Goal: Task Accomplishment & Management: Use online tool/utility

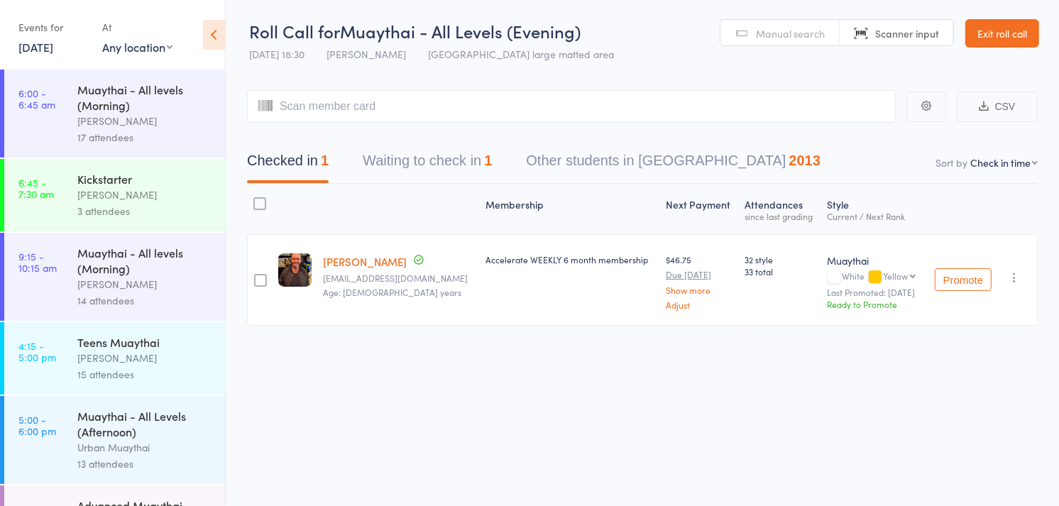
click at [775, 40] on link "Manual search" at bounding box center [780, 33] width 119 height 27
click at [922, 33] on span "Scanner input" at bounding box center [907, 33] width 64 height 14
type input "6081"
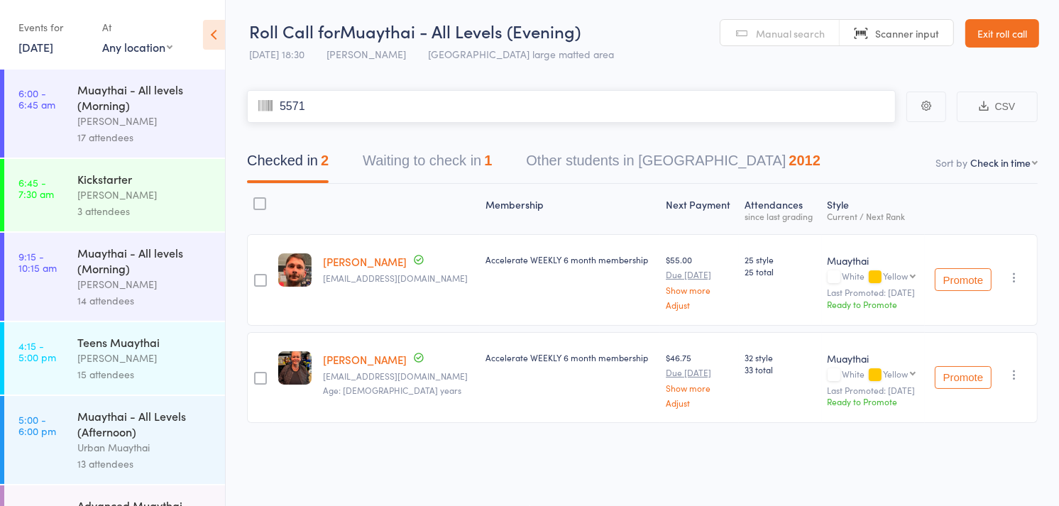
type input "5571"
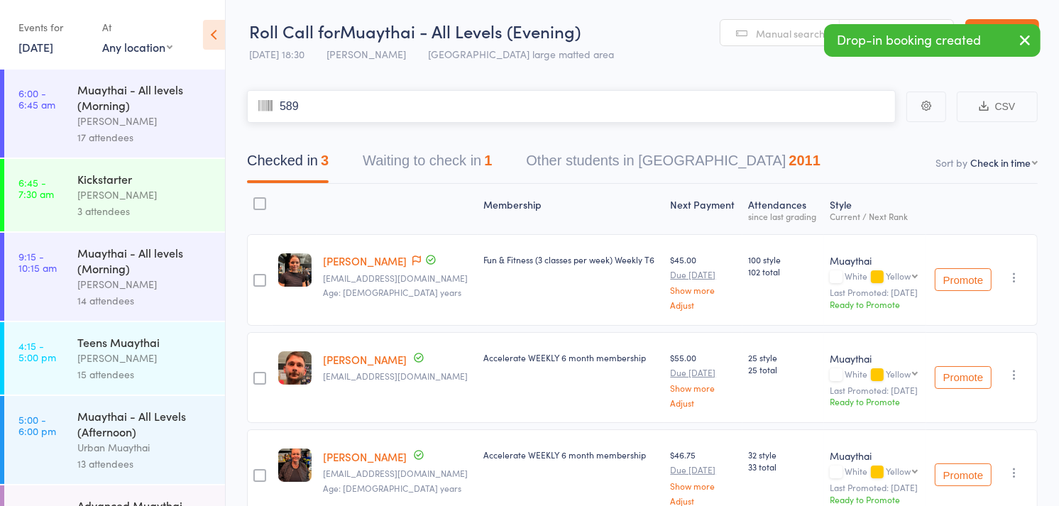
type input "5893"
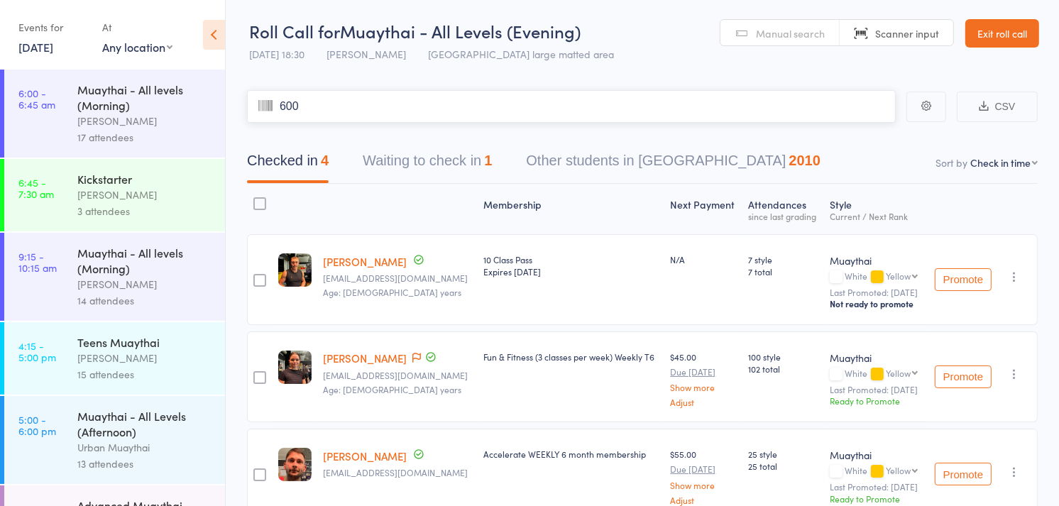
type input "6006"
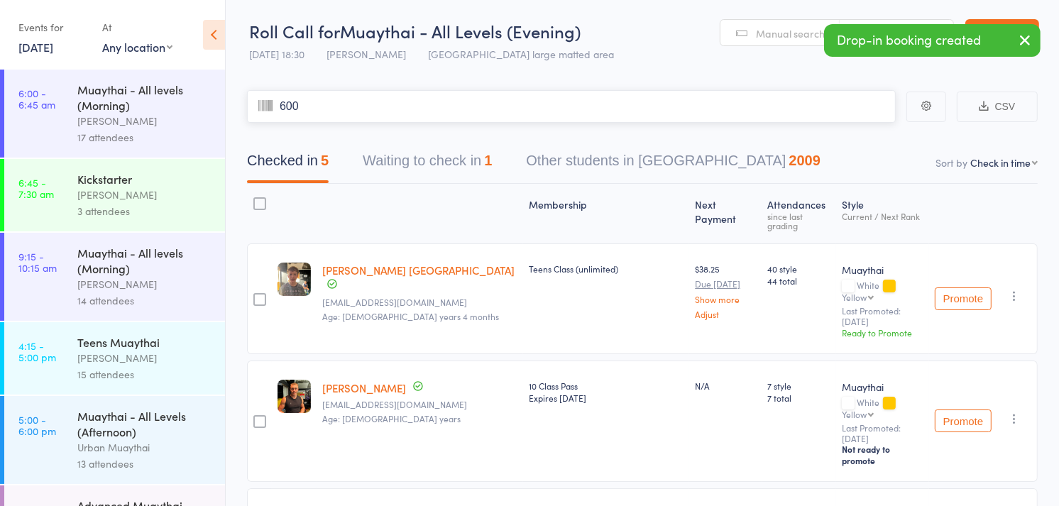
type input "6002"
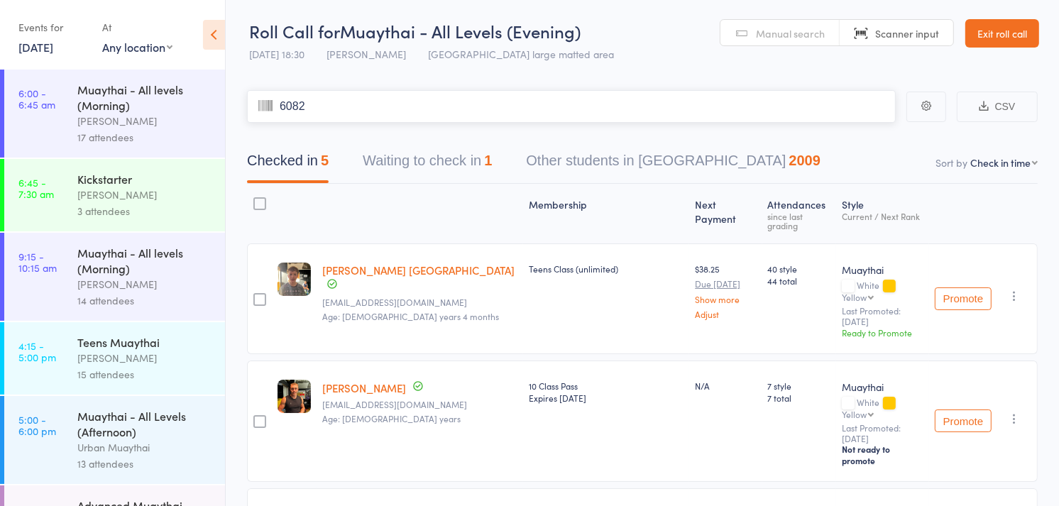
type input "6082"
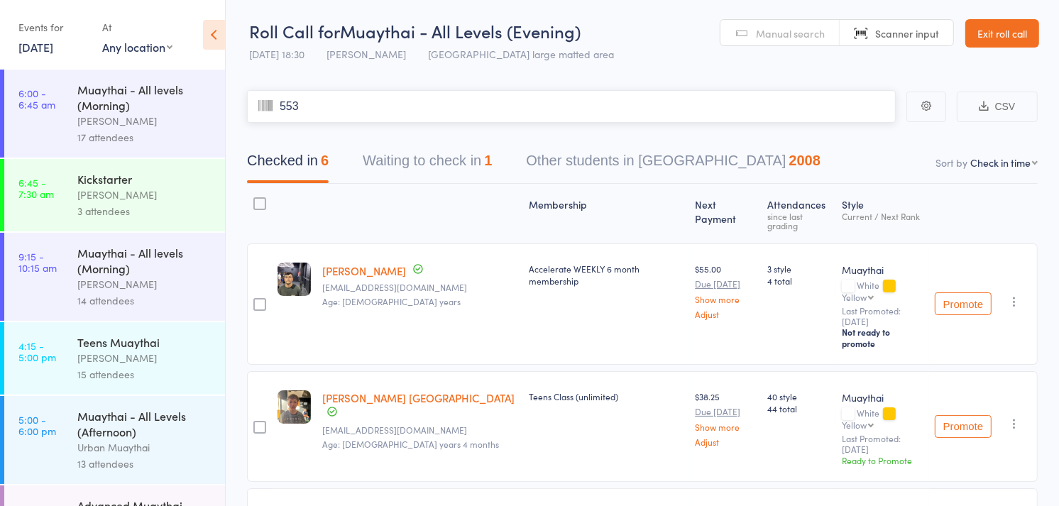
type input "5539"
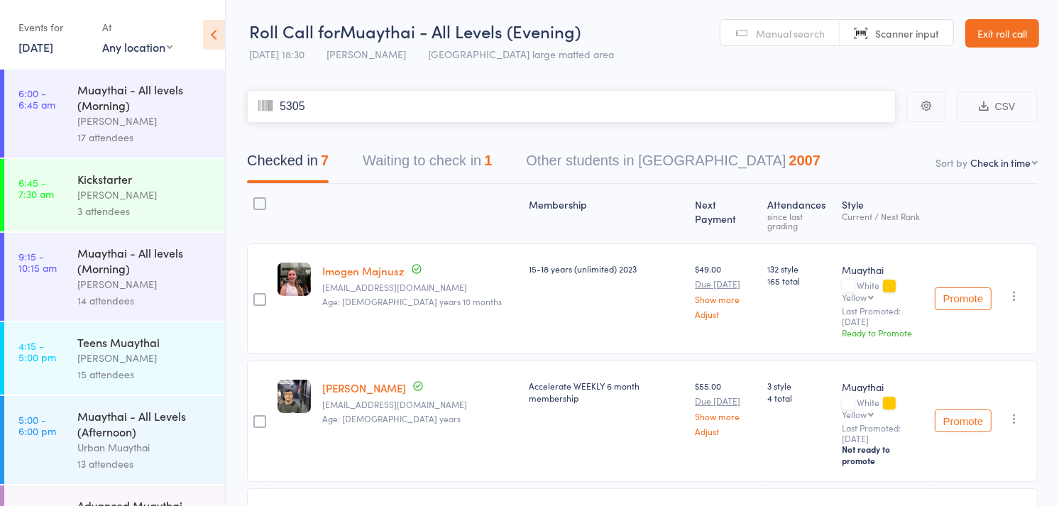
type input "5305"
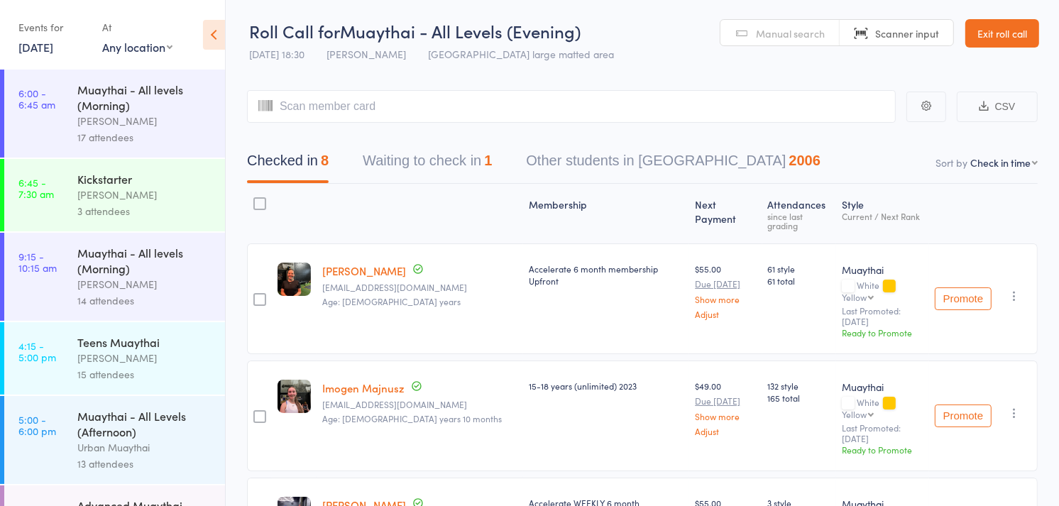
drag, startPoint x: 756, startPoint y: 16, endPoint x: 751, endPoint y: 30, distance: 14.4
click at [751, 30] on header "Roll Call for Muaythai - All Levels (Evening) [DATE] 18:30 [PERSON_NAME] Miami …" at bounding box center [643, 34] width 834 height 70
click at [751, 30] on link "Manual search" at bounding box center [780, 33] width 119 height 27
click at [622, 109] on input "search" at bounding box center [571, 106] width 649 height 33
type input "d"
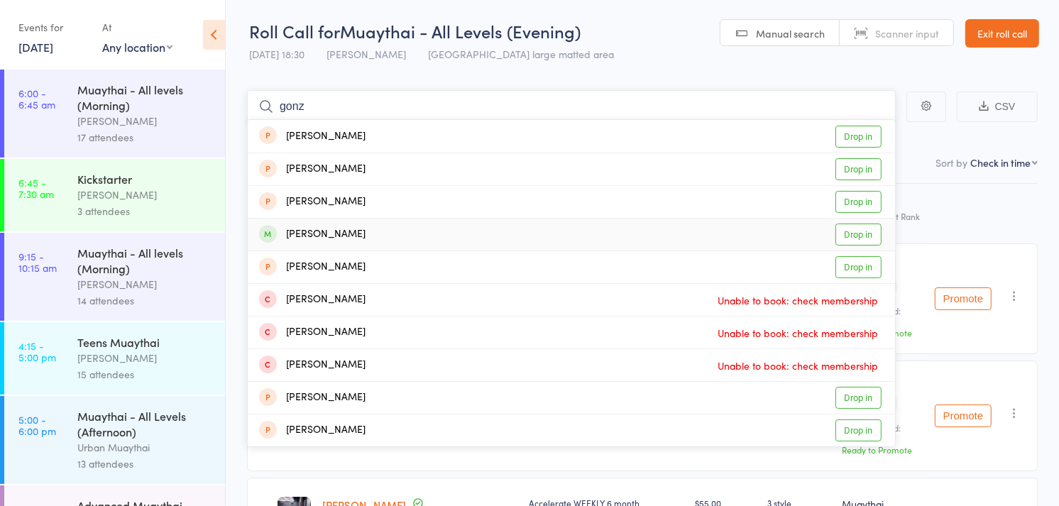
type input "gonz"
click at [353, 232] on div "[PERSON_NAME]" at bounding box center [312, 234] width 106 height 16
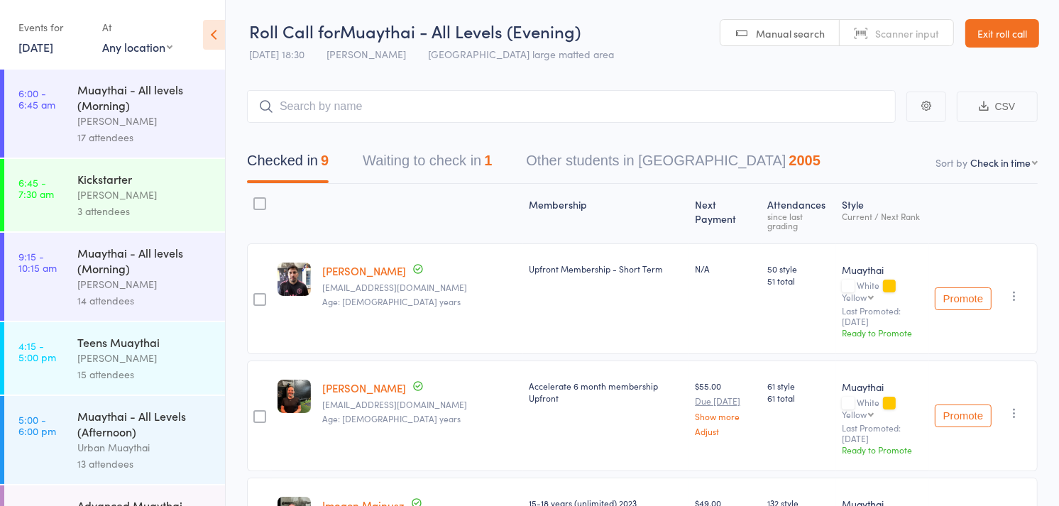
click at [878, 33] on span "Scanner input" at bounding box center [907, 33] width 64 height 14
click at [469, 97] on input "search" at bounding box center [571, 106] width 649 height 33
type input "5735"
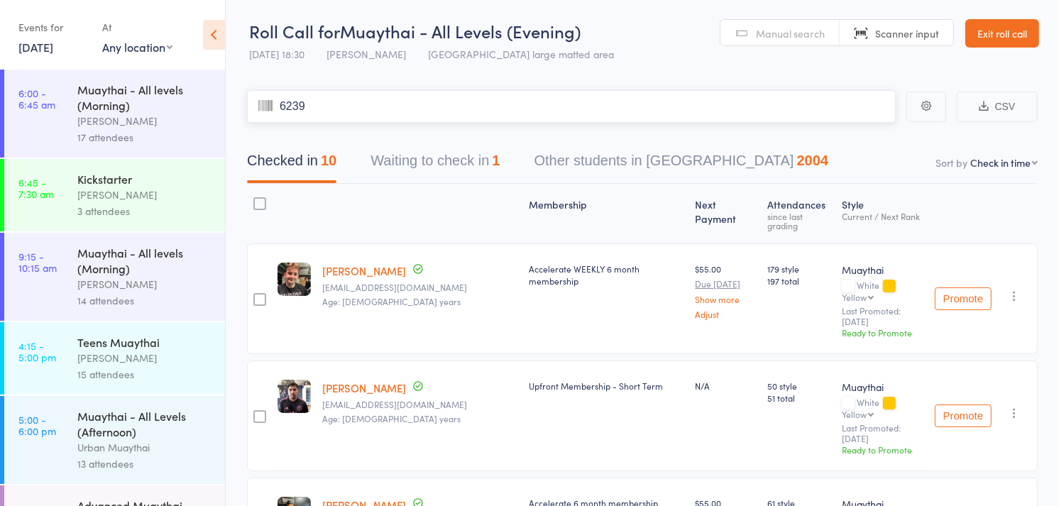
type input "6239"
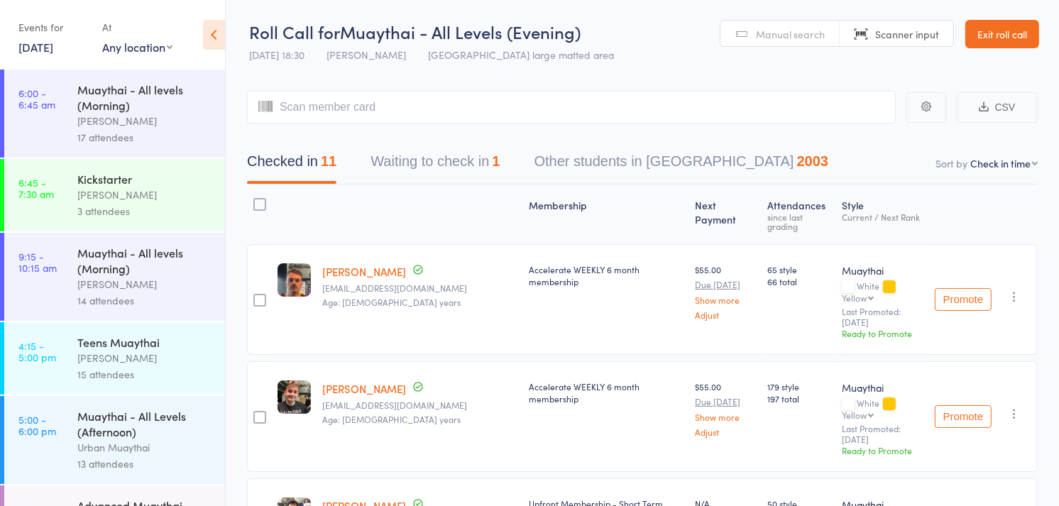
click at [765, 33] on span "Manual search" at bounding box center [790, 34] width 69 height 14
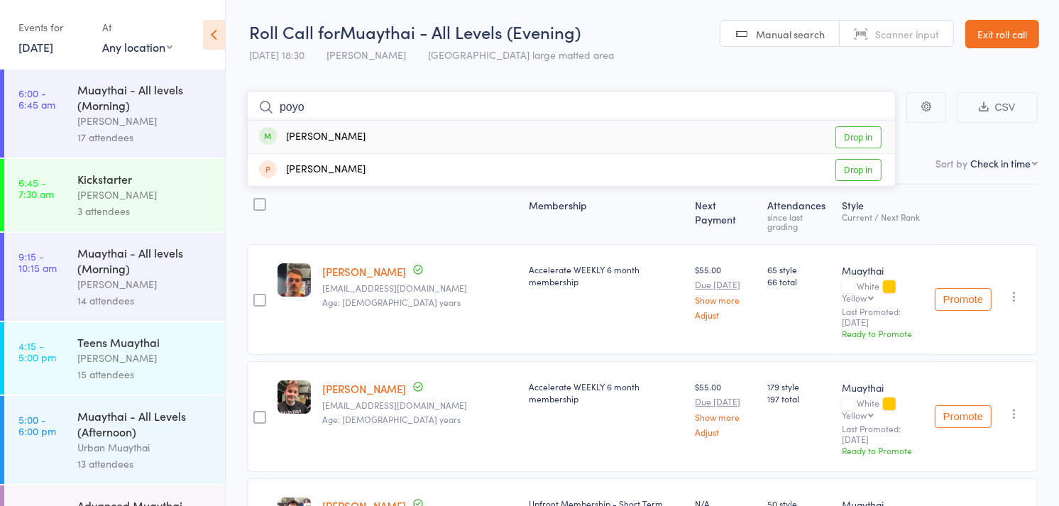
type input "poyo"
click at [853, 133] on link "Drop in" at bounding box center [859, 137] width 46 height 22
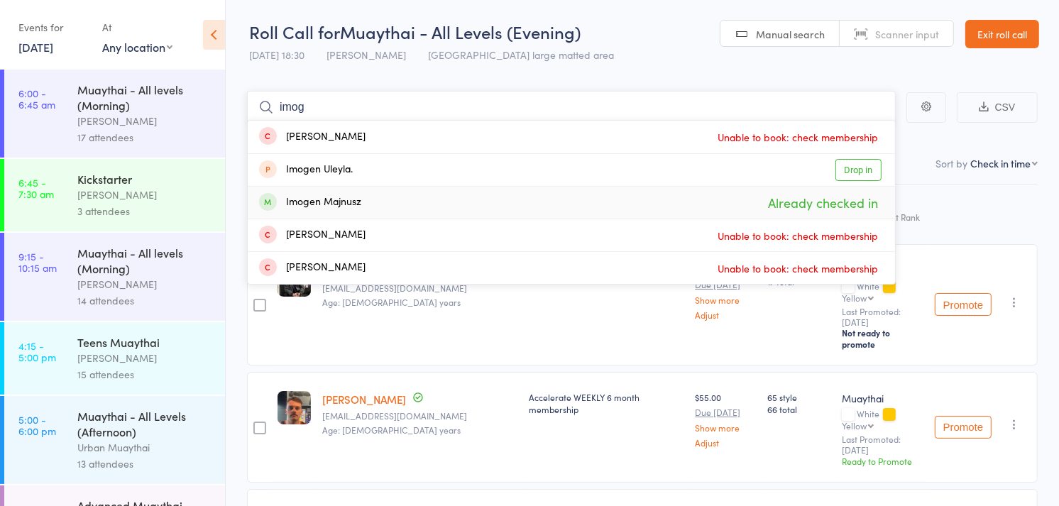
click at [579, 106] on input "imog" at bounding box center [571, 107] width 649 height 33
type input "i"
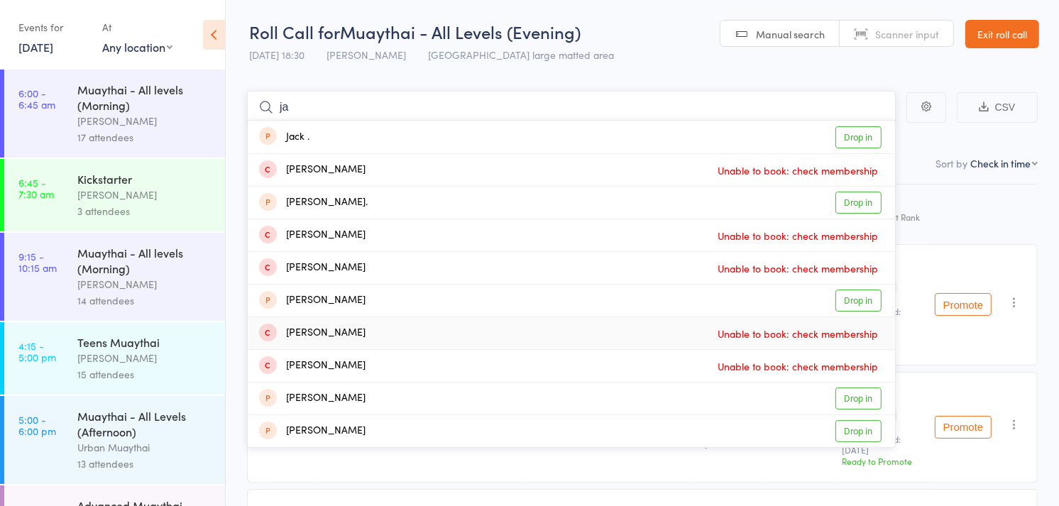
type input "j"
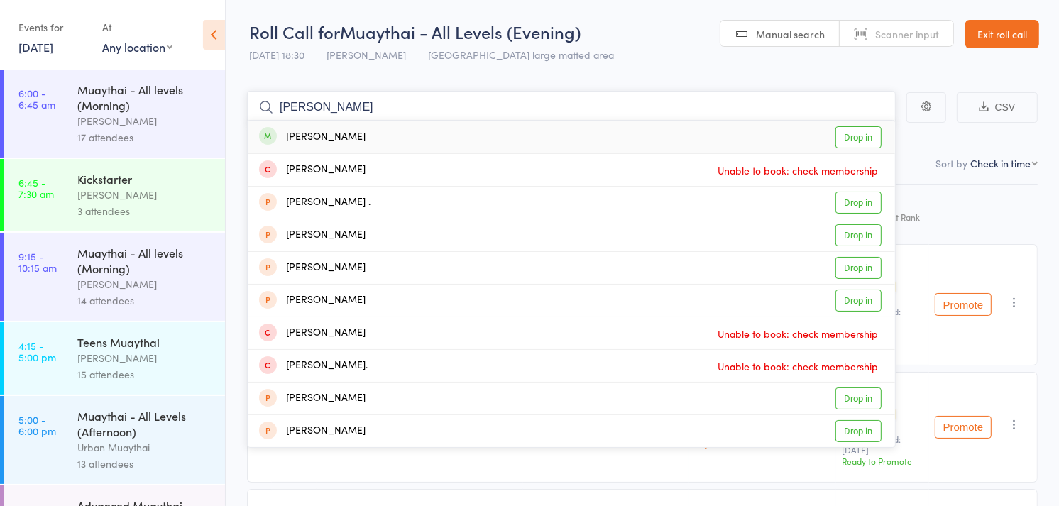
type input "[PERSON_NAME]"
click at [851, 129] on link "Drop in" at bounding box center [859, 137] width 46 height 22
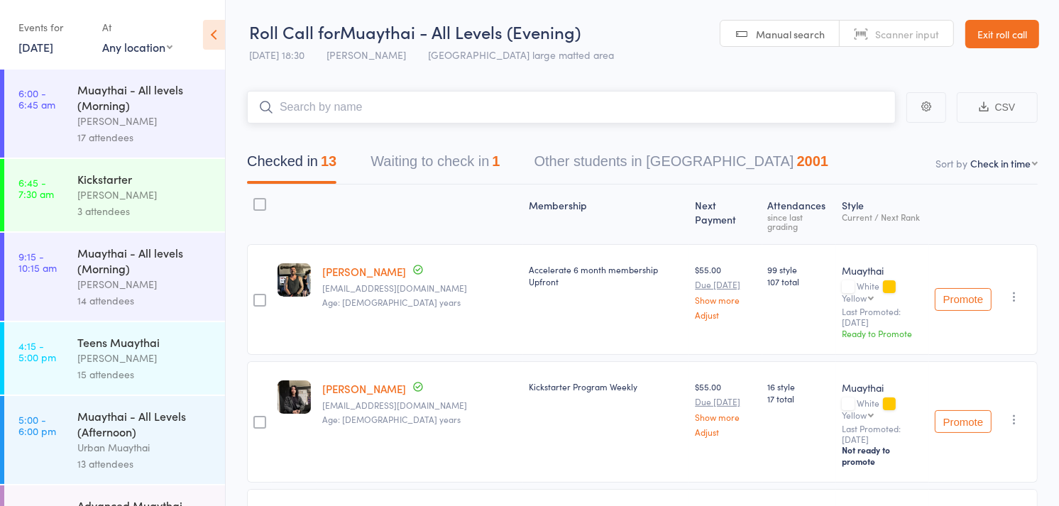
click at [328, 148] on button "Checked in 13" at bounding box center [291, 165] width 89 height 38
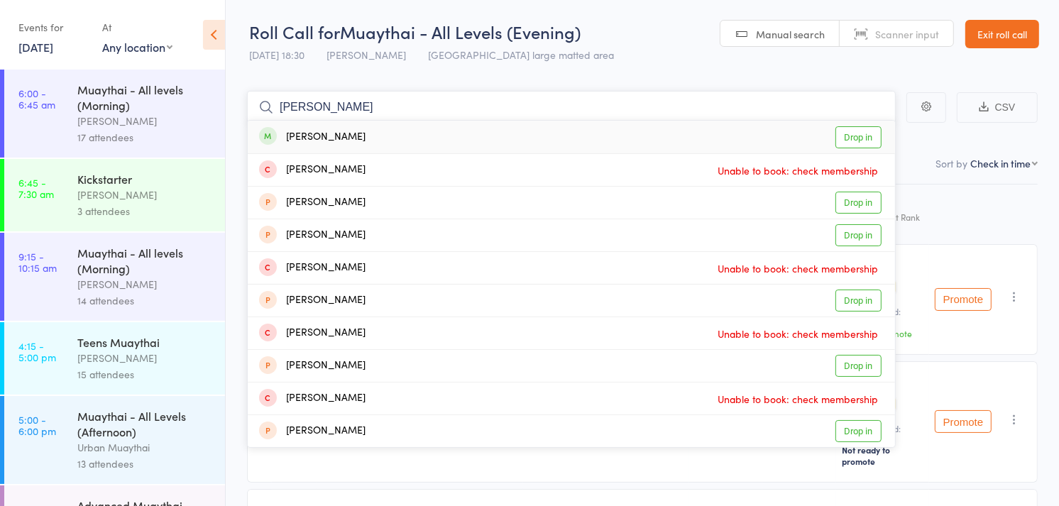
type input "[PERSON_NAME]"
click at [322, 137] on div "[PERSON_NAME]" at bounding box center [312, 137] width 106 height 16
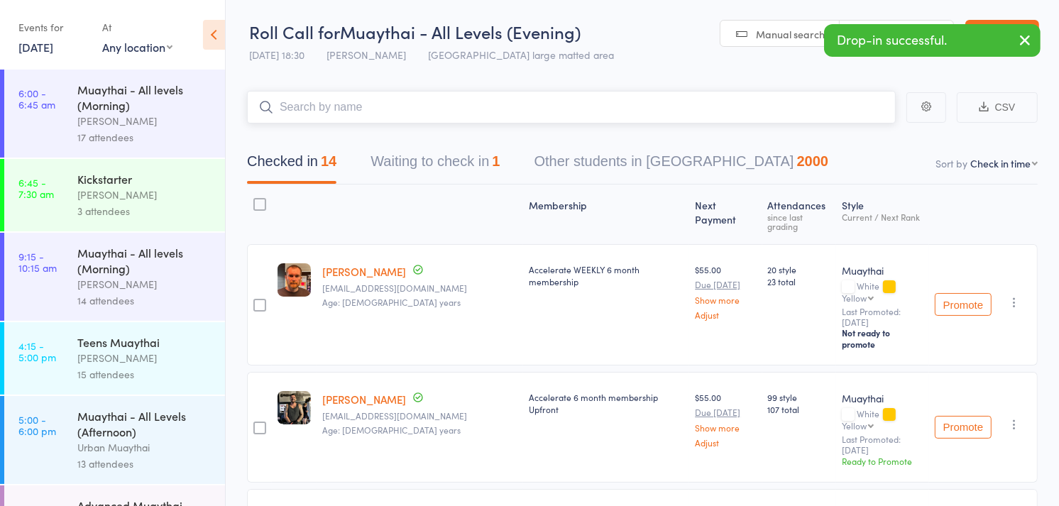
click at [410, 162] on button "Waiting to check in 1" at bounding box center [435, 165] width 129 height 38
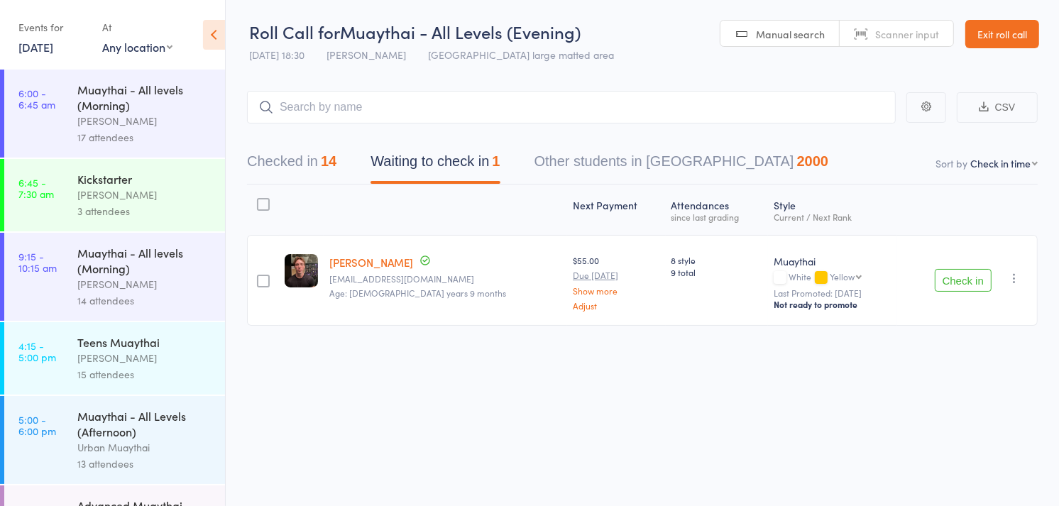
click at [280, 143] on div "Checked in 14 Waiting to check in 1 Other students in [GEOGRAPHIC_DATA] 2000" at bounding box center [642, 154] width 791 height 61
click at [281, 165] on button "Checked in 14" at bounding box center [291, 165] width 89 height 38
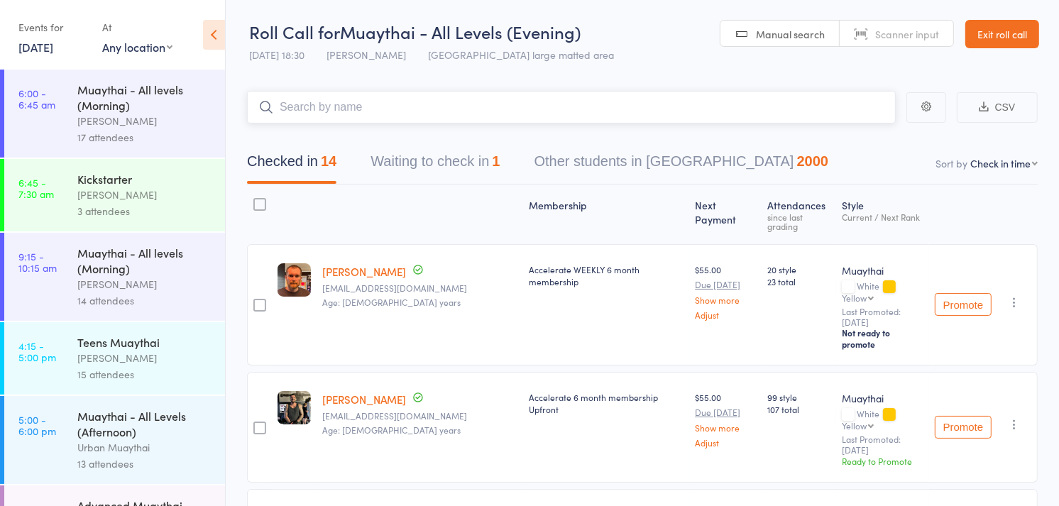
click at [302, 117] on input "search" at bounding box center [571, 107] width 649 height 33
